Goal: Check status

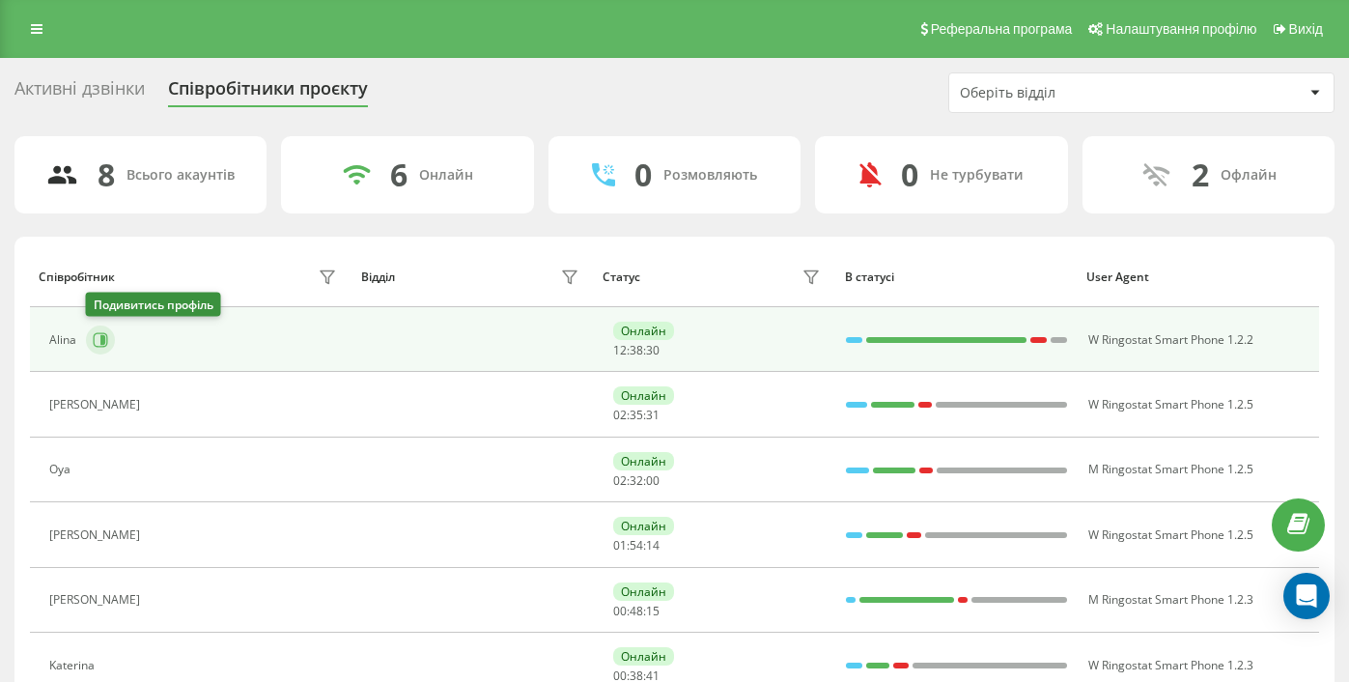
click at [98, 337] on icon at bounding box center [100, 339] width 15 height 15
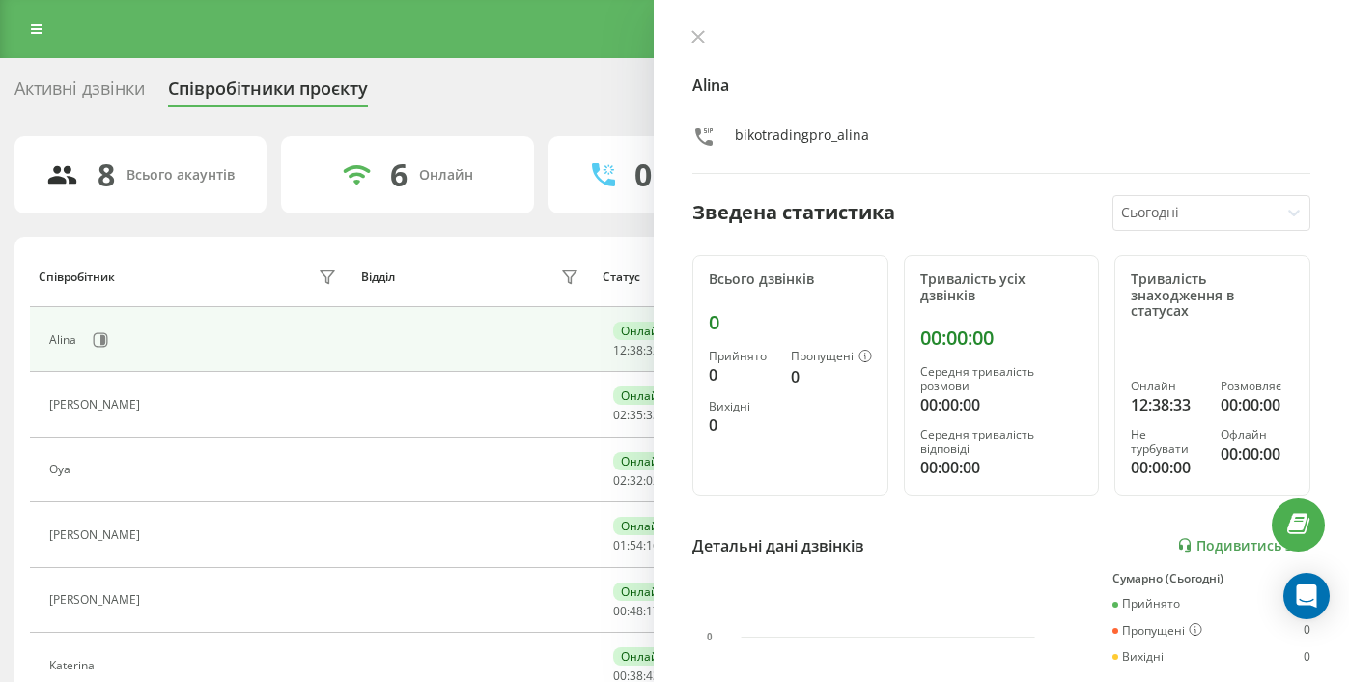
click at [154, 405] on icon at bounding box center [161, 404] width 15 height 15
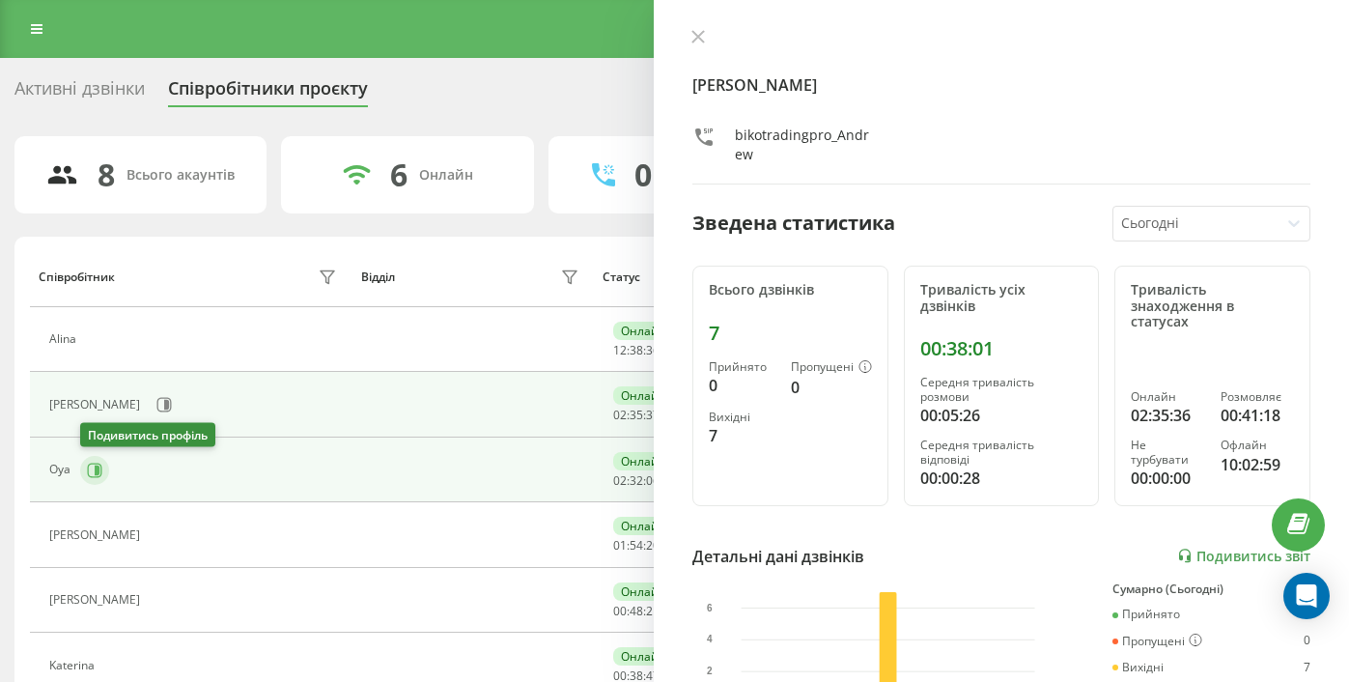
click at [99, 464] on icon at bounding box center [95, 470] width 14 height 14
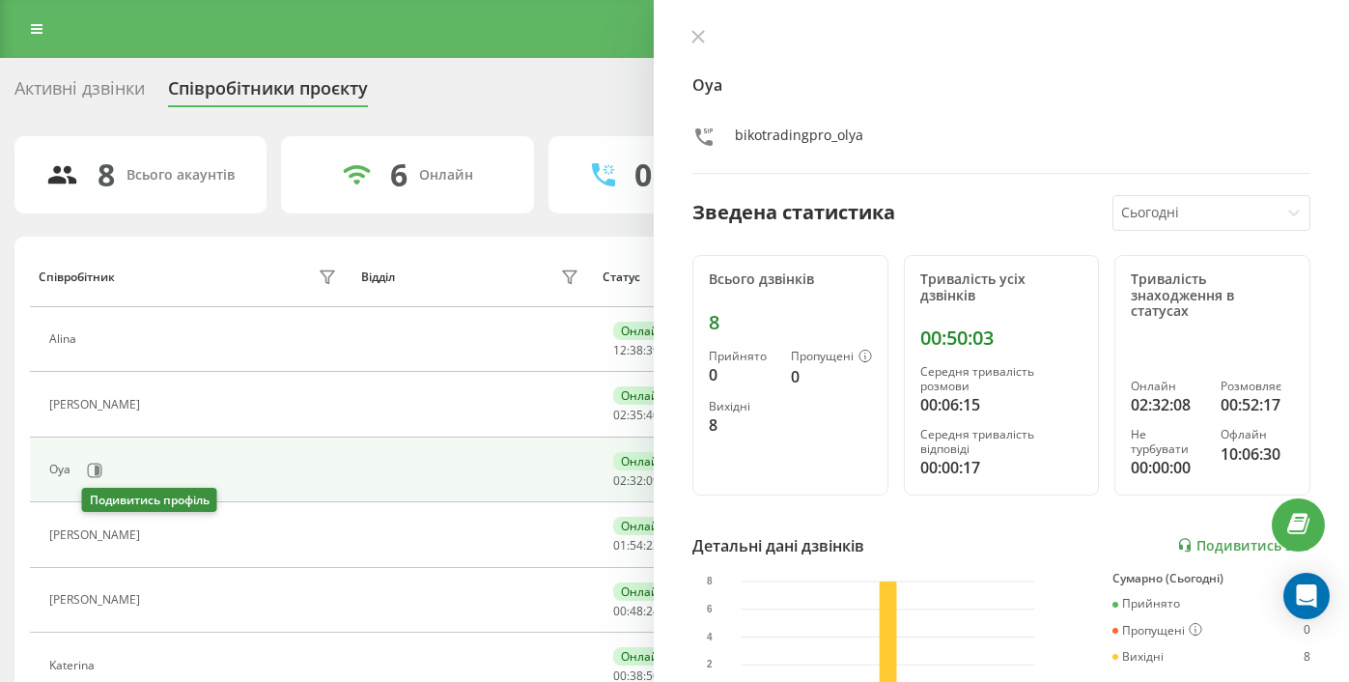
click at [161, 536] on icon at bounding box center [163, 535] width 5 height 10
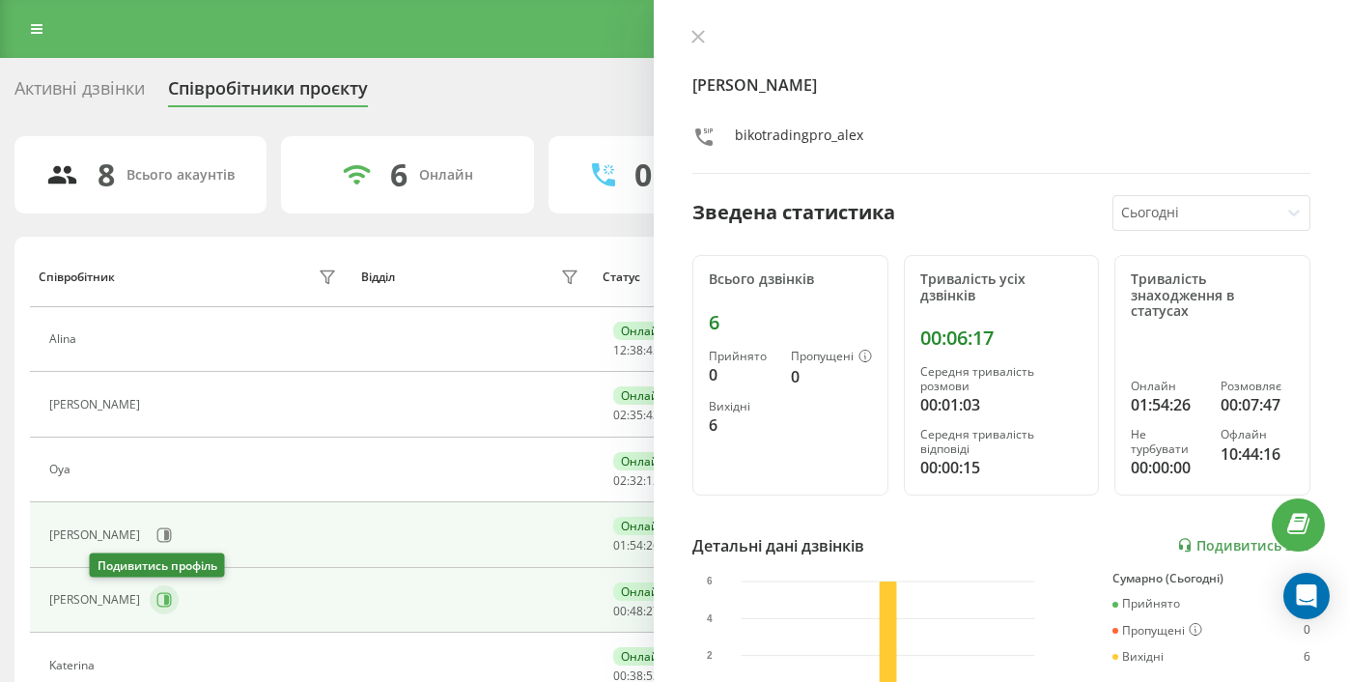
click at [156, 601] on icon at bounding box center [163, 599] width 15 height 15
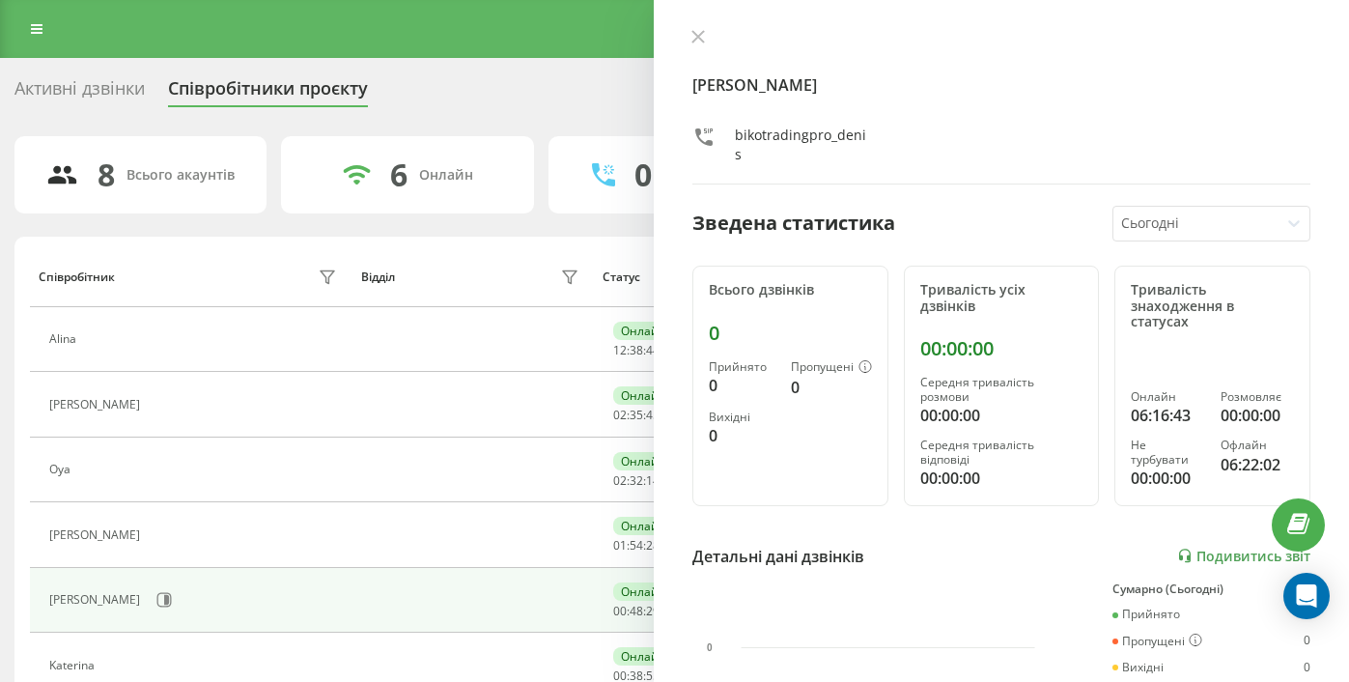
click at [689, 40] on button at bounding box center [698, 38] width 25 height 18
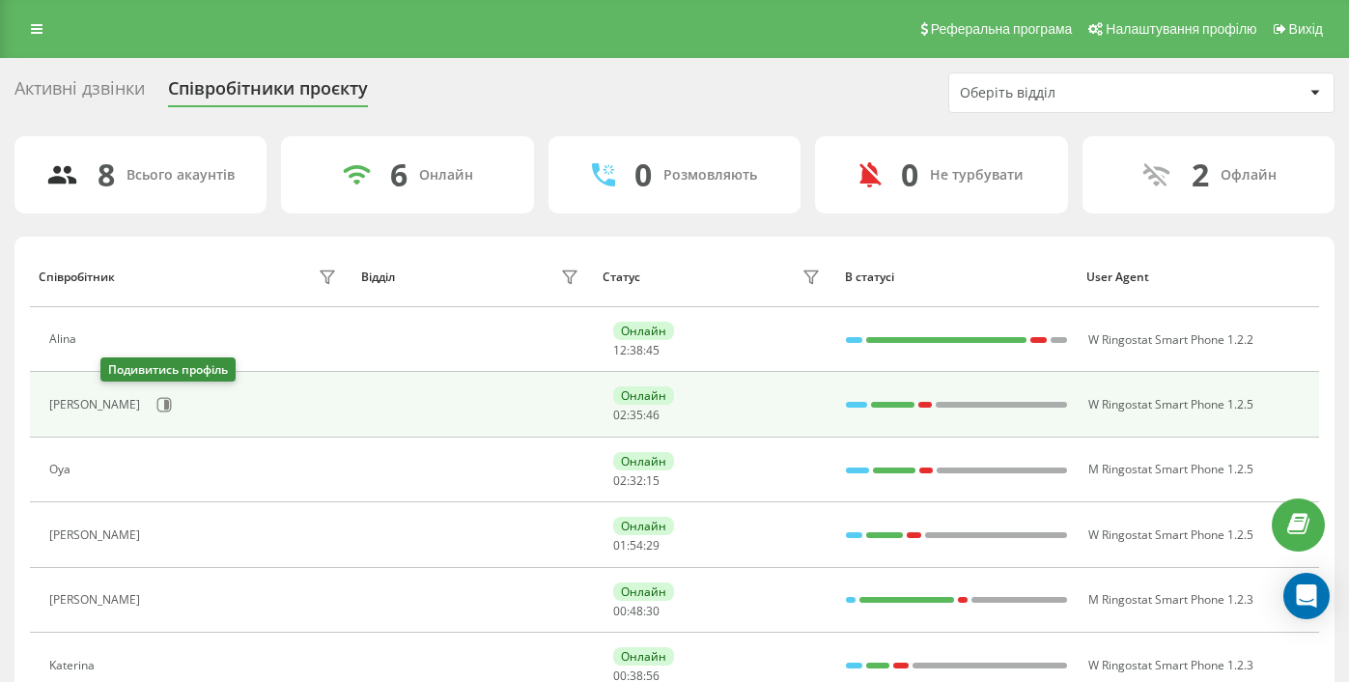
click at [98, 405] on div "[PERSON_NAME]" at bounding box center [195, 404] width 293 height 33
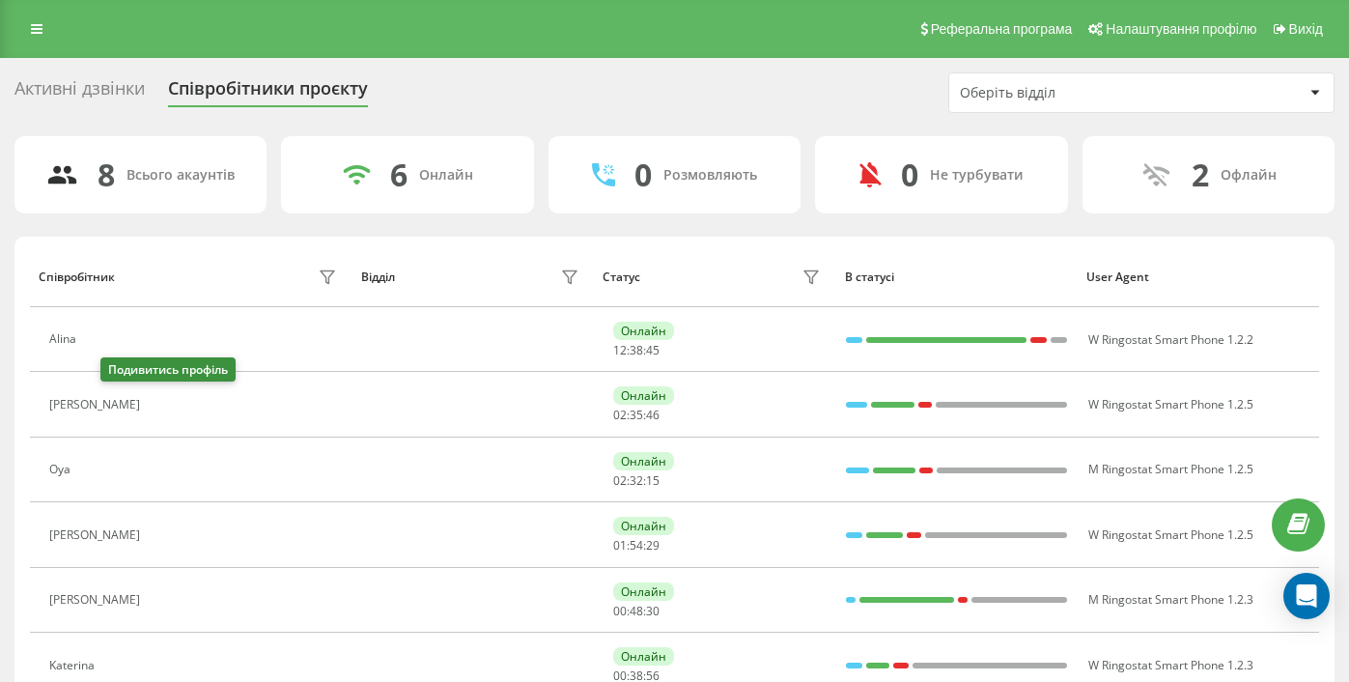
click at [154, 405] on icon at bounding box center [161, 404] width 15 height 15
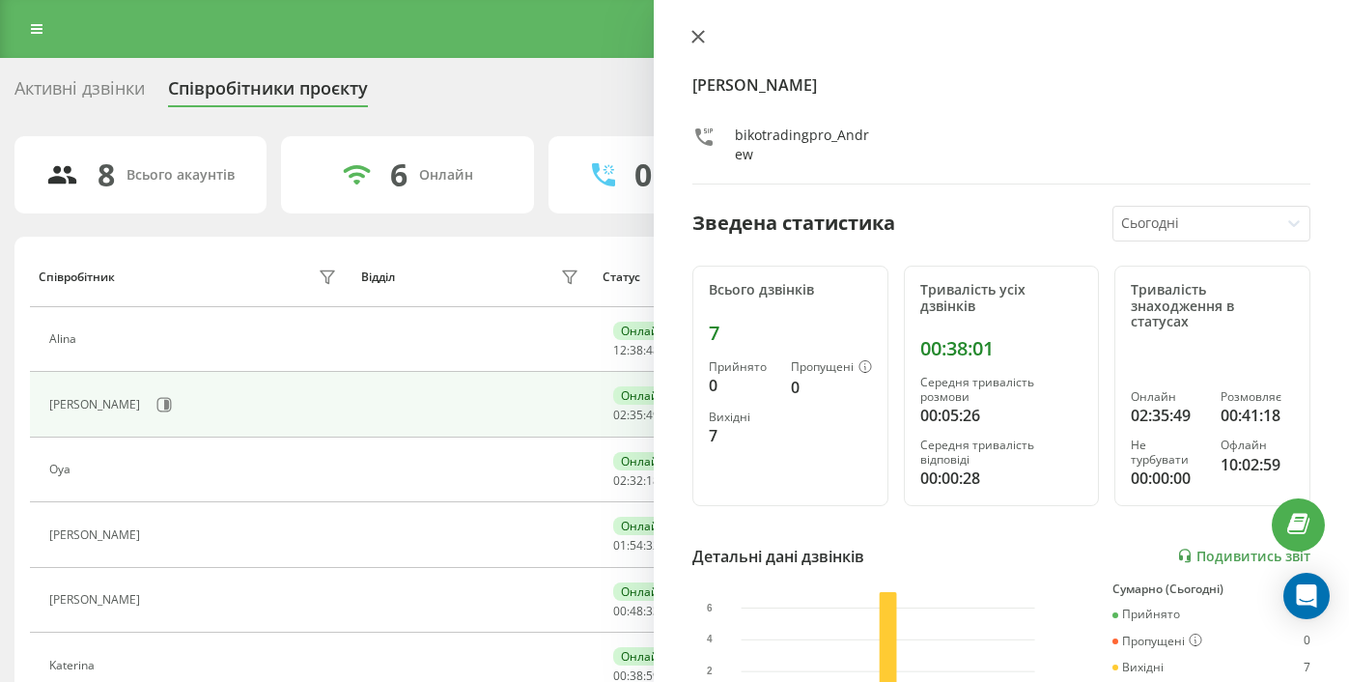
click at [697, 44] on button at bounding box center [698, 38] width 25 height 18
